Goal: Task Accomplishment & Management: Complete application form

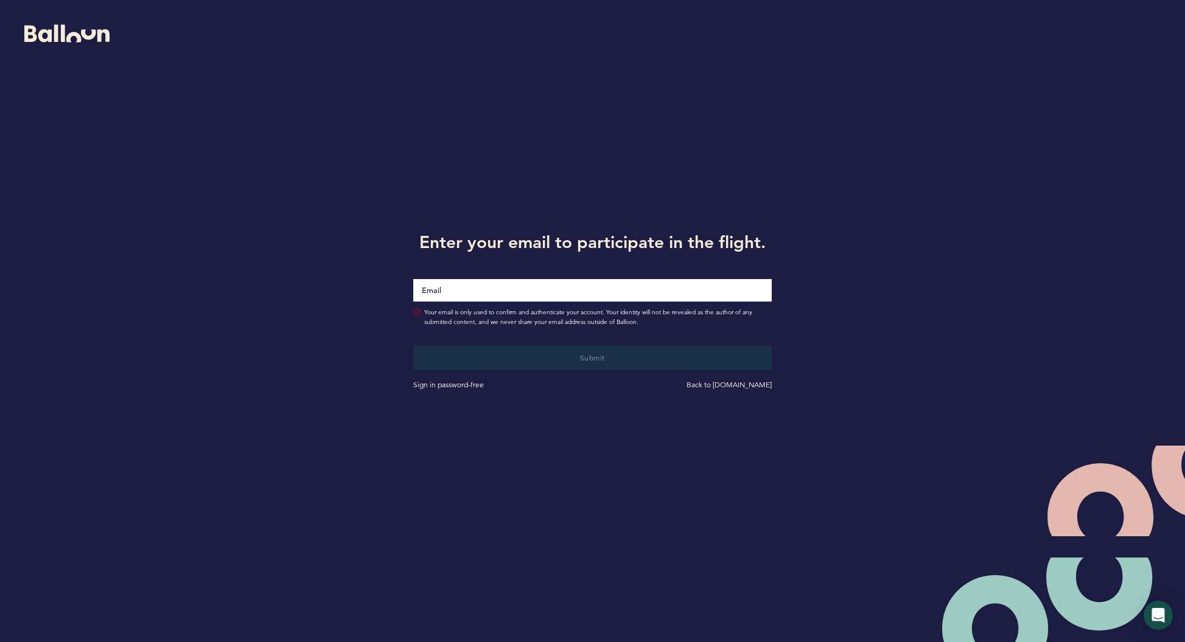
click at [470, 297] on input "Email" at bounding box center [592, 290] width 358 height 23
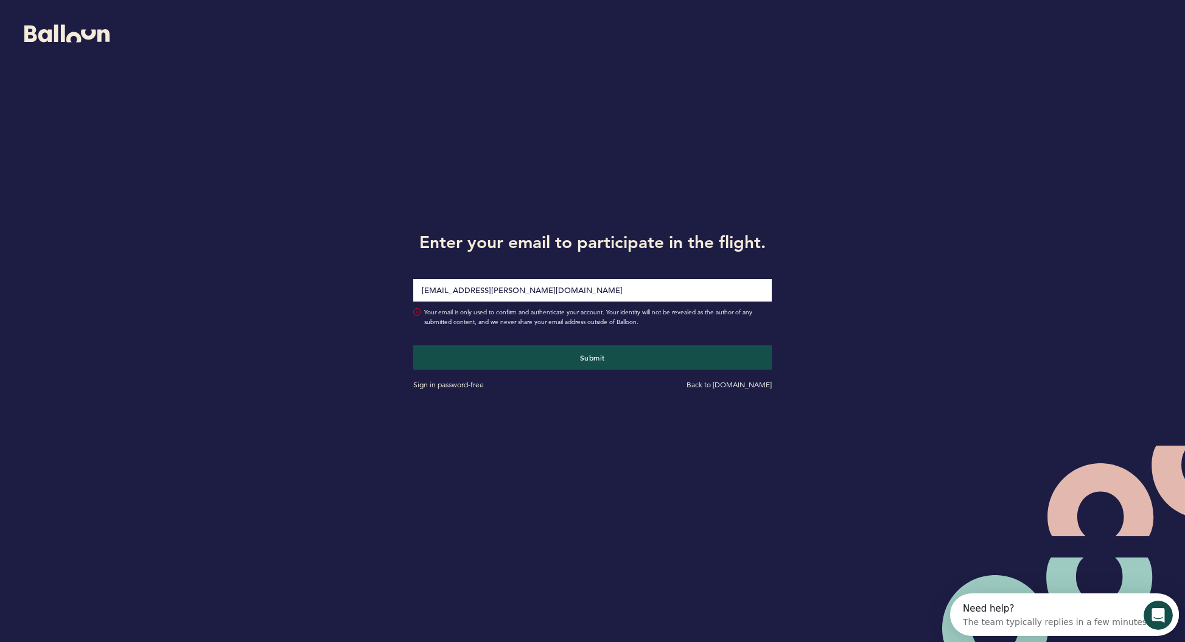
type input "[EMAIL_ADDRESS][PERSON_NAME][DOMAIN_NAME]"
click at [413, 346] on button "Submit" at bounding box center [592, 358] width 358 height 24
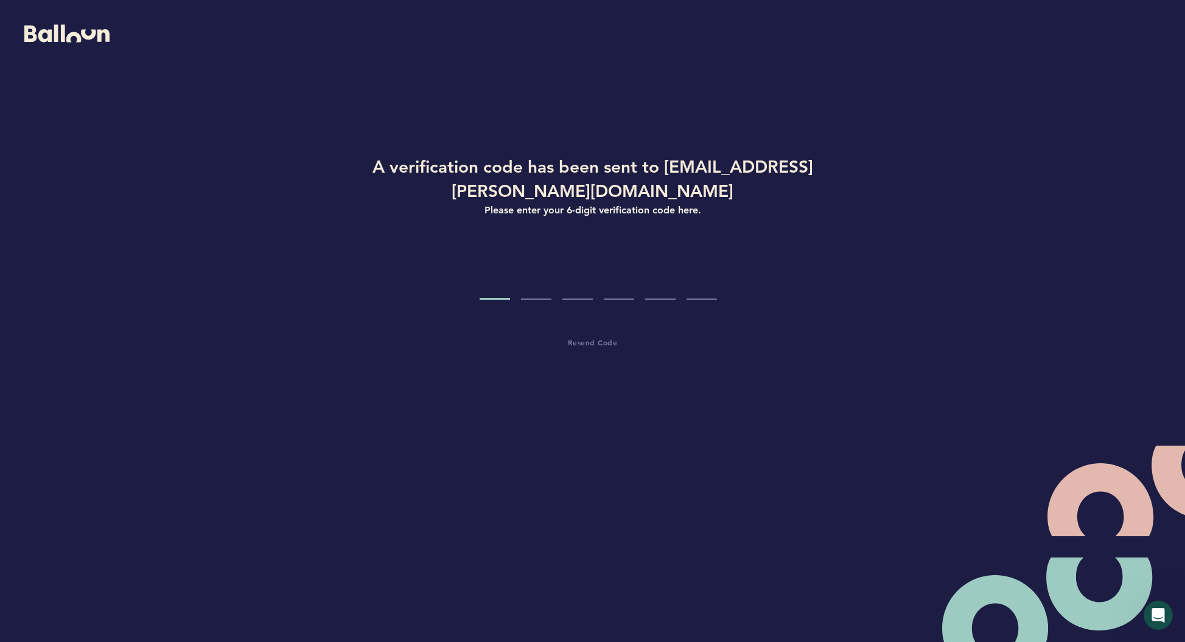
click at [947, 375] on div "A verification code has been sent to [EMAIL_ADDRESS][PERSON_NAME][DOMAIN_NAME] …" at bounding box center [592, 309] width 1185 height 618
click at [510, 270] on div at bounding box center [592, 277] width 574 height 46
click at [500, 267] on input "Code digit 1" at bounding box center [494, 277] width 30 height 46
type input "2"
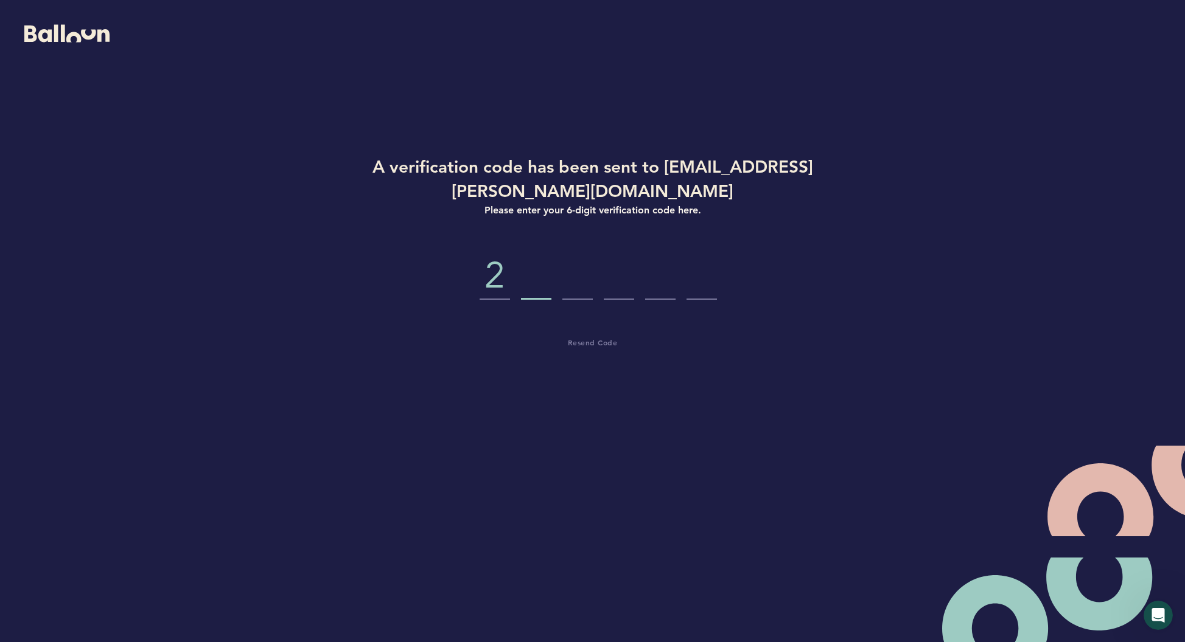
type input "3"
type input "5"
type input "8"
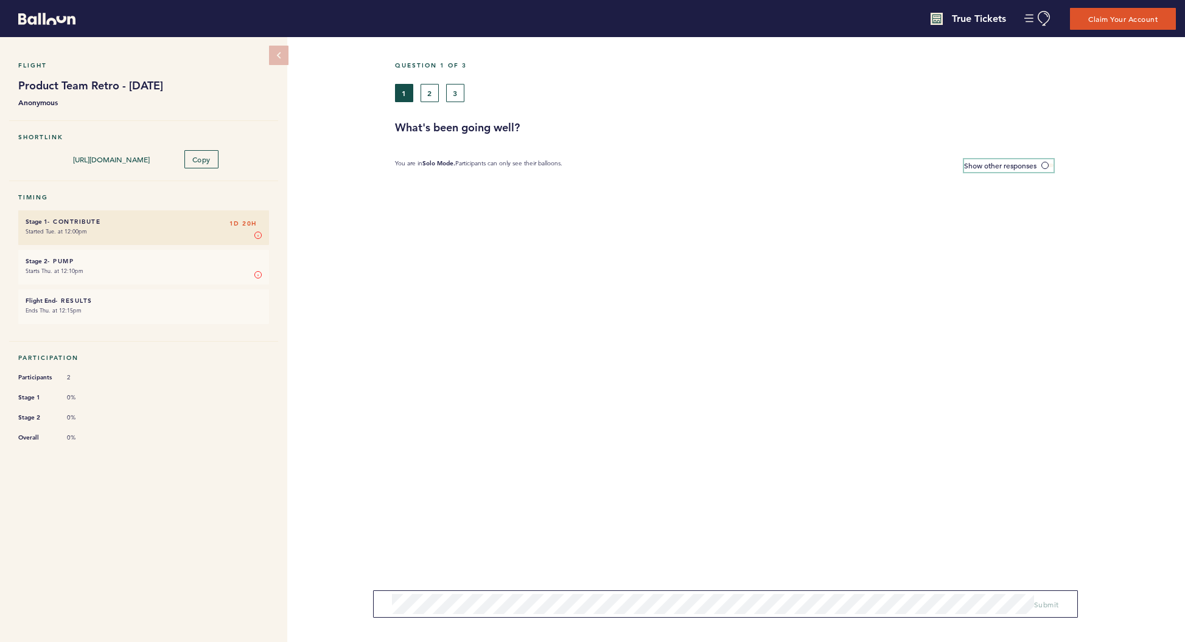
click at [990, 167] on span "Show other responses" at bounding box center [1000, 166] width 72 height 10
click at [0, 0] on input "Show other responses" at bounding box center [0, 0] width 0 height 0
click at [434, 96] on button "2" at bounding box center [429, 93] width 18 height 18
click at [1049, 167] on span at bounding box center [1047, 166] width 12 height 4
click at [0, 0] on input "Hide other responses" at bounding box center [0, 0] width 0 height 0
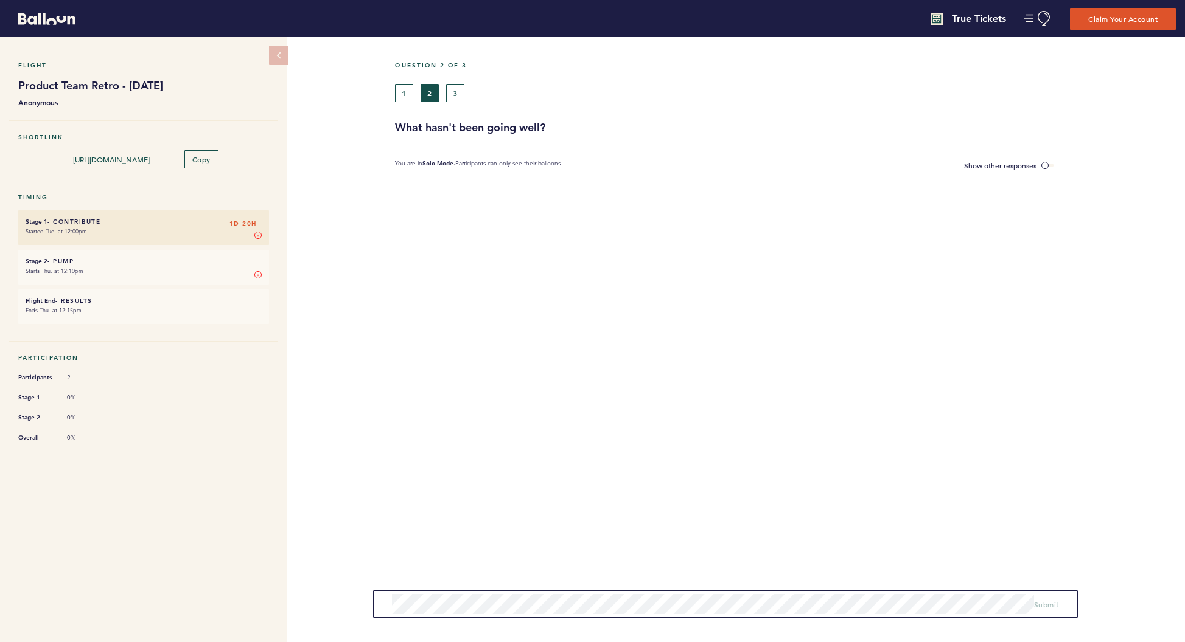
click at [465, 94] on div "1 2 3" at bounding box center [685, 93] width 581 height 18
click at [458, 94] on button "3" at bounding box center [455, 93] width 18 height 18
click at [1156, 21] on button "Claim Your Account" at bounding box center [1122, 18] width 109 height 23
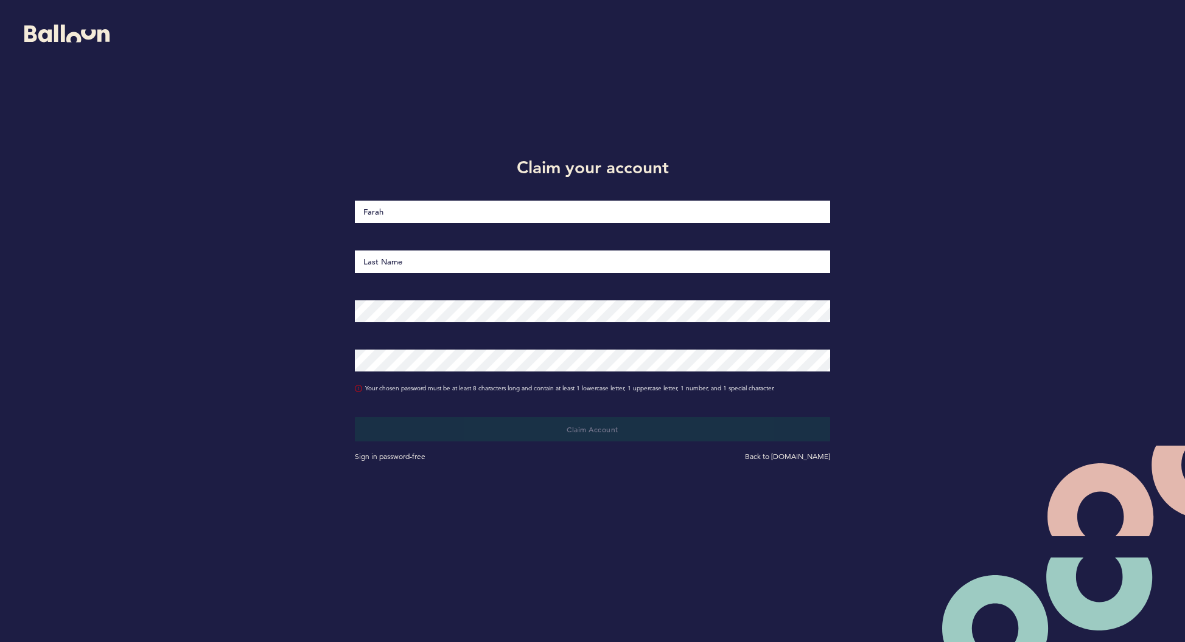
type input "Farah"
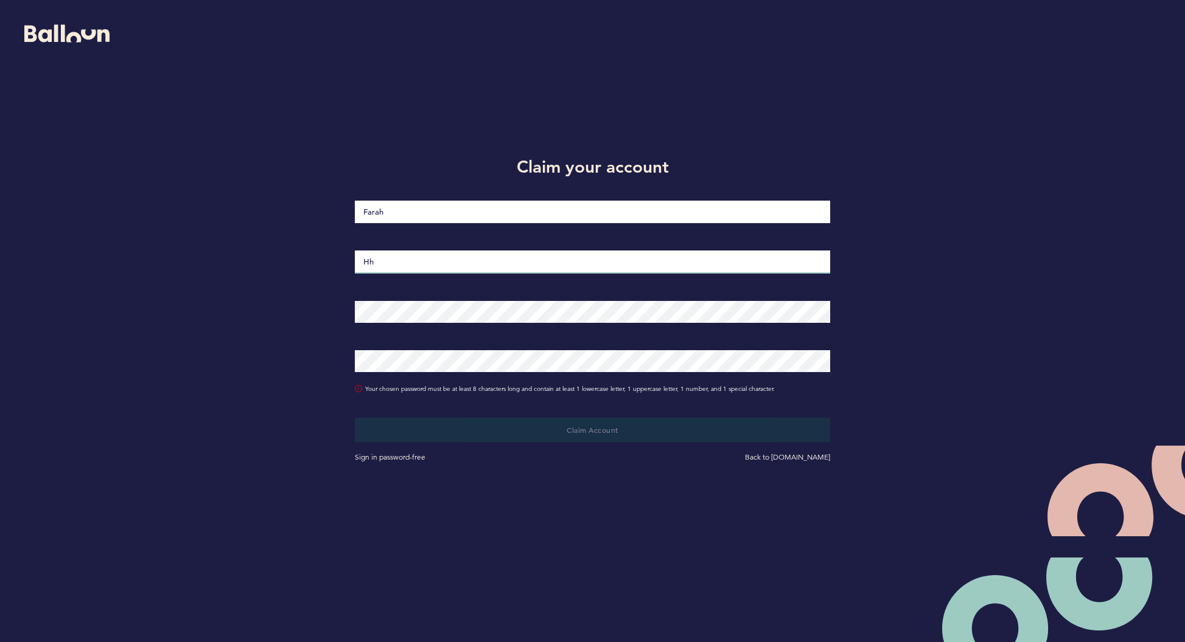
type input "H"
type input "[PERSON_NAME]"
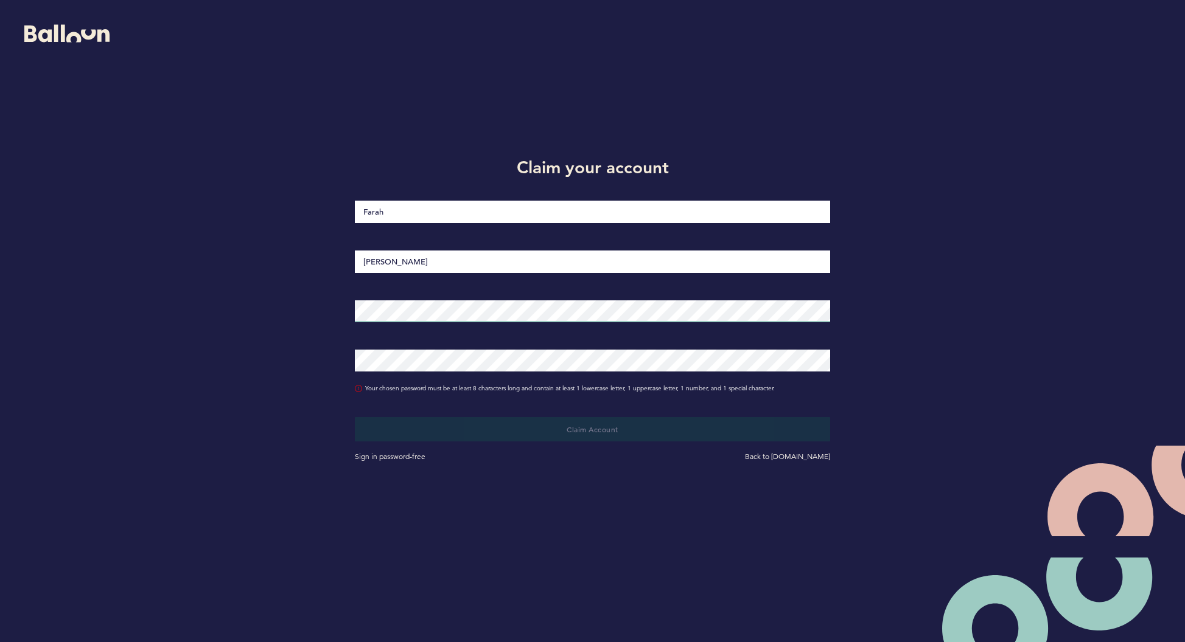
click at [0, 642] on com-1password-button at bounding box center [0, 642] width 0 height 0
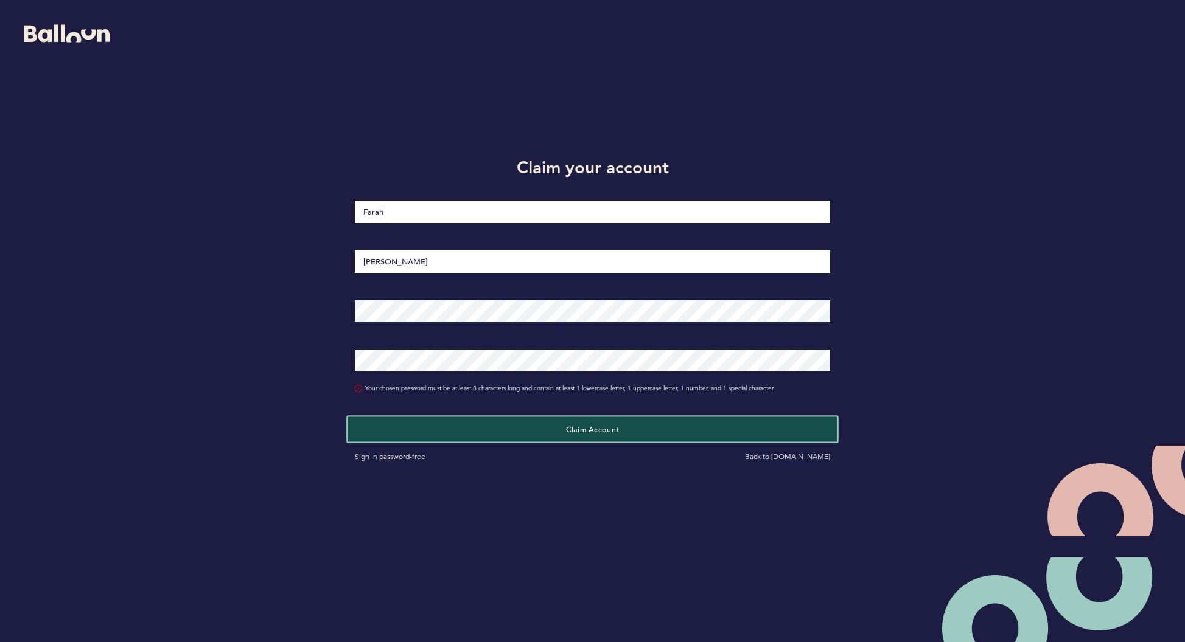
click at [610, 434] on button "Claim Account" at bounding box center [592, 429] width 490 height 25
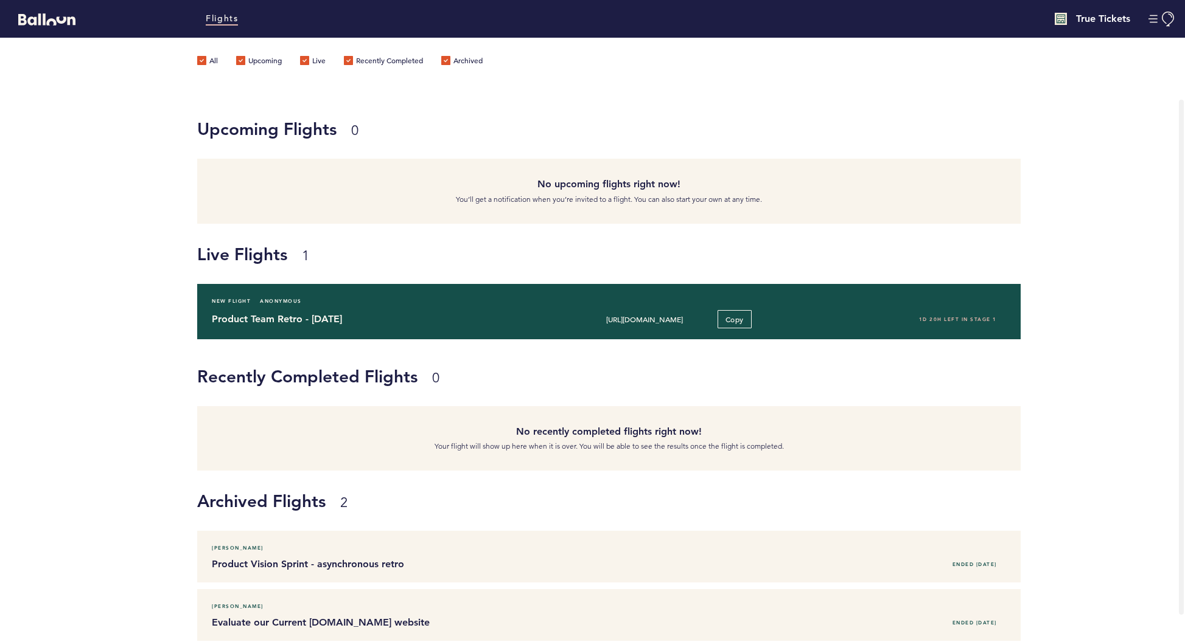
click at [439, 317] on h4 "Product Team Retro - [DATE]" at bounding box center [372, 319] width 320 height 15
